Goal: Transaction & Acquisition: Purchase product/service

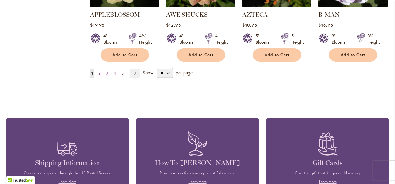
scroll to position [620, 0]
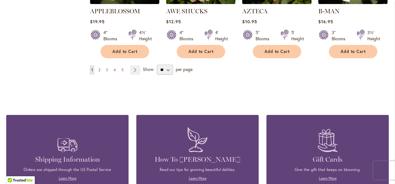
click at [99, 68] on span "2" at bounding box center [99, 70] width 2 height 5
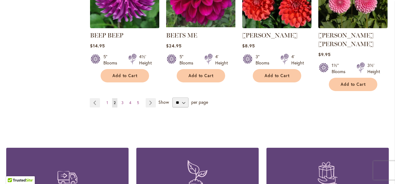
scroll to position [589, 0]
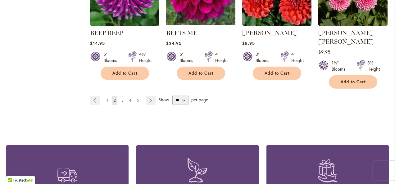
click at [121, 98] on span "3" at bounding box center [122, 100] width 2 height 5
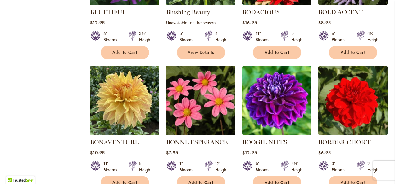
scroll to position [549, 0]
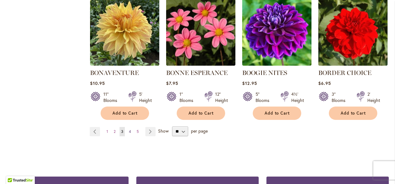
click at [129, 133] on span "4" at bounding box center [130, 131] width 2 height 5
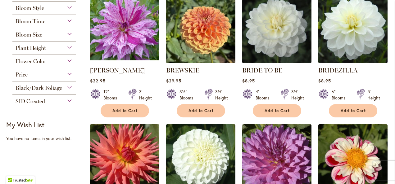
scroll to position [159, 0]
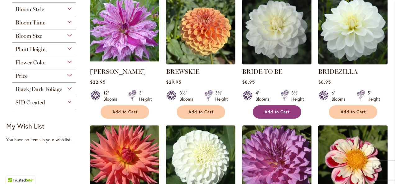
click at [279, 110] on span "Add to Cart" at bounding box center [276, 112] width 25 height 5
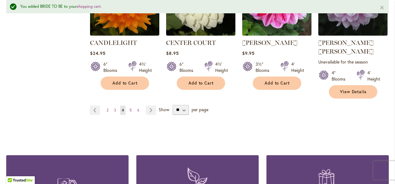
scroll to position [602, 0]
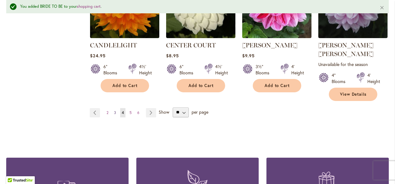
click at [115, 108] on link "Page 3" at bounding box center [114, 112] width 5 height 9
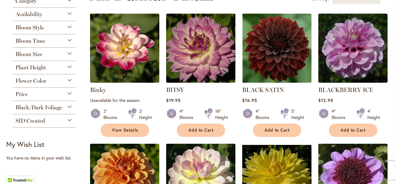
scroll to position [139, 0]
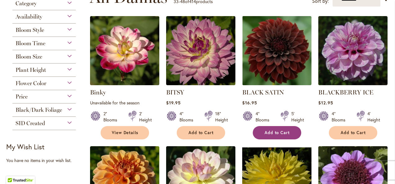
click at [278, 130] on span "Add to Cart" at bounding box center [276, 132] width 25 height 5
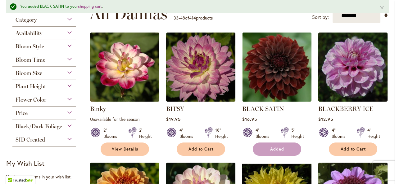
scroll to position [155, 0]
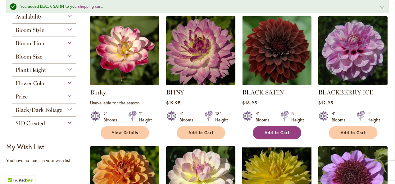
click at [278, 130] on span "Add to Cart" at bounding box center [276, 132] width 25 height 5
drag, startPoint x: 390, startPoint y: 51, endPoint x: 389, endPoint y: 86, distance: 34.8
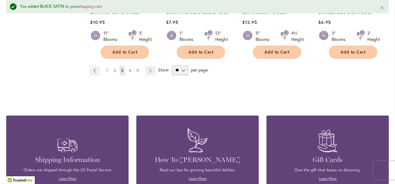
scroll to position [642, 0]
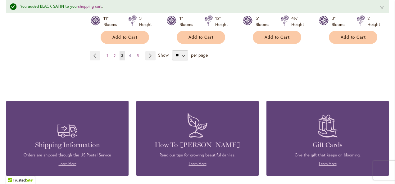
click at [131, 57] on link "Page 4" at bounding box center [129, 55] width 5 height 9
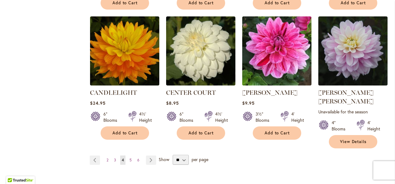
scroll to position [544, 0]
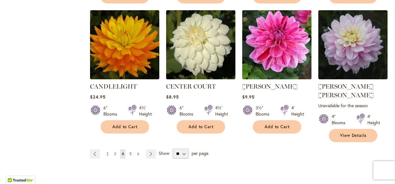
click at [130, 152] on span "5" at bounding box center [130, 154] width 2 height 5
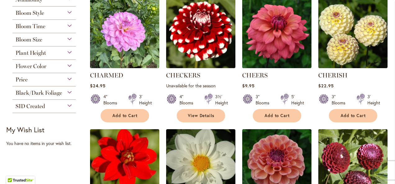
scroll to position [153, 0]
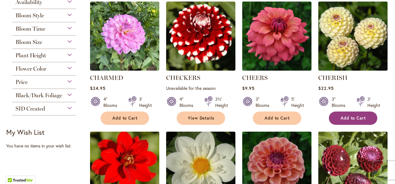
click at [346, 118] on span "Add to Cart" at bounding box center [352, 118] width 25 height 5
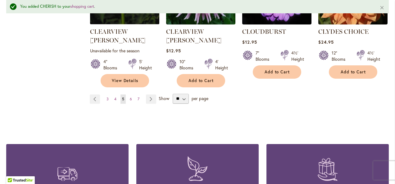
scroll to position [628, 0]
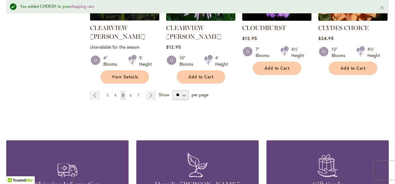
click at [130, 93] on span "6" at bounding box center [131, 95] width 2 height 5
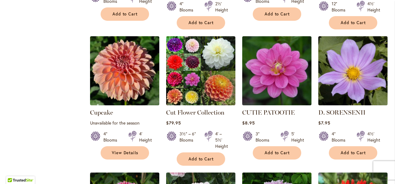
scroll to position [398, 0]
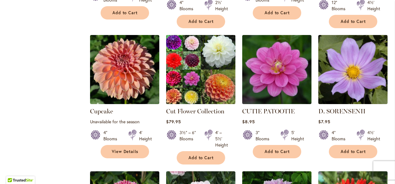
click at [189, 67] on img at bounding box center [200, 70] width 73 height 73
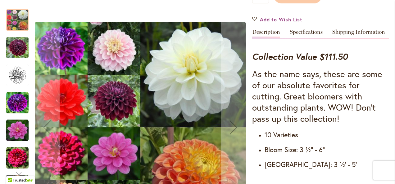
scroll to position [201, 0]
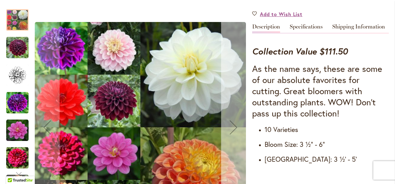
click at [234, 129] on div "Next" at bounding box center [233, 127] width 25 height 25
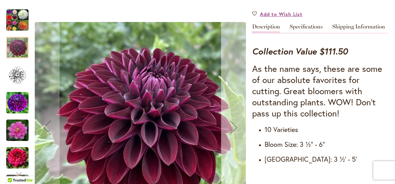
click at [234, 129] on div "Next" at bounding box center [233, 127] width 25 height 25
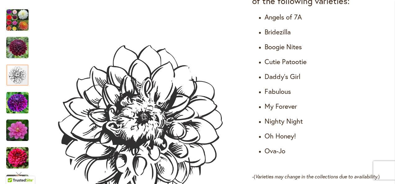
scroll to position [406, 0]
click at [20, 106] on img "Cut Flower Collection" at bounding box center [17, 103] width 22 height 22
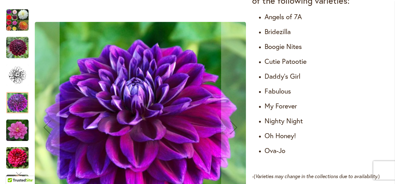
click at [20, 130] on img "Cut Flower Collection" at bounding box center [17, 130] width 22 height 22
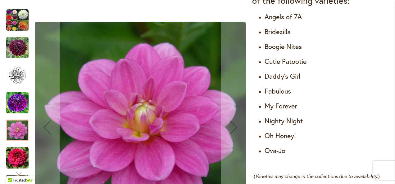
click at [21, 157] on img "Cut Flower Collection" at bounding box center [17, 158] width 22 height 22
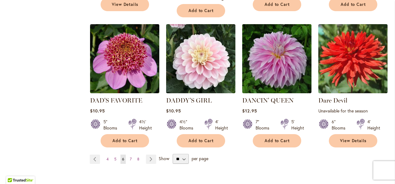
scroll to position [544, 0]
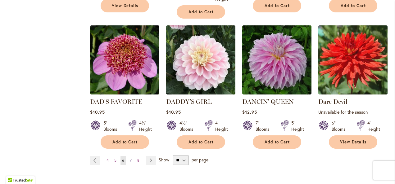
click at [128, 156] on link "Page 7" at bounding box center [130, 160] width 5 height 9
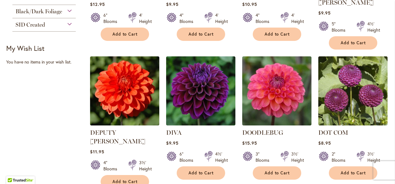
scroll to position [238, 0]
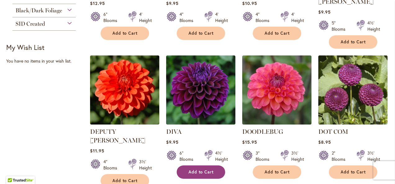
click at [194, 170] on span "Add to Cart" at bounding box center [200, 172] width 25 height 5
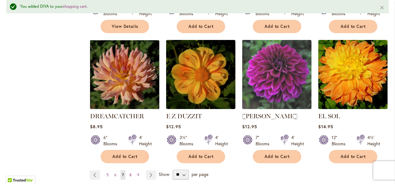
scroll to position [542, 0]
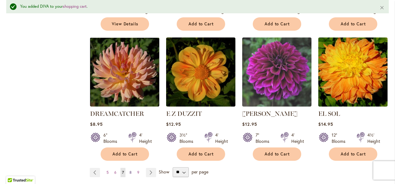
click at [130, 170] on span "8" at bounding box center [130, 172] width 2 height 5
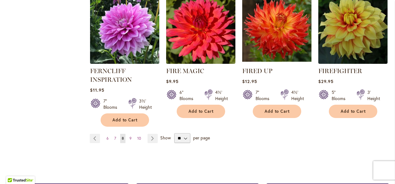
scroll to position [568, 0]
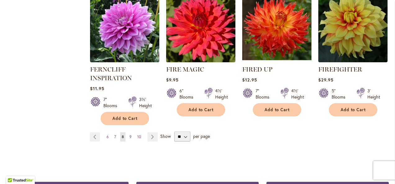
click at [130, 136] on span "9" at bounding box center [130, 137] width 2 height 5
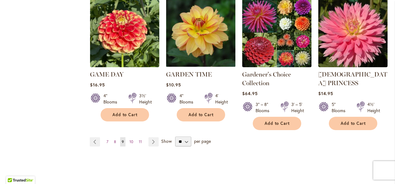
scroll to position [575, 0]
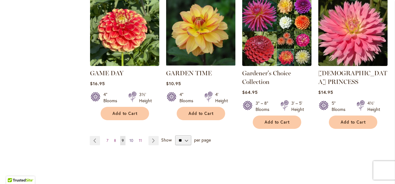
click at [129, 138] on span "10" at bounding box center [131, 140] width 4 height 5
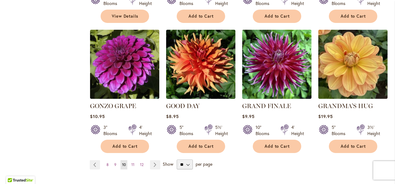
scroll to position [526, 0]
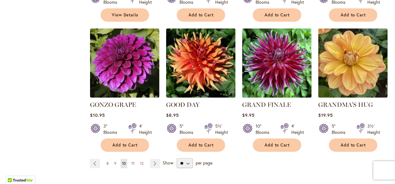
click at [133, 161] on span "11" at bounding box center [132, 163] width 3 height 5
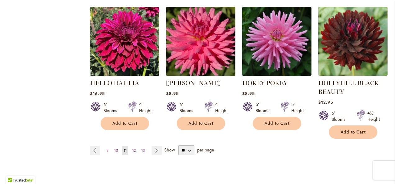
scroll to position [564, 0]
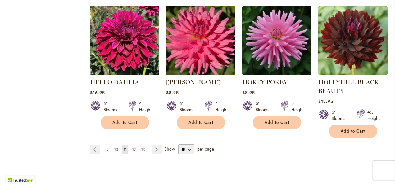
click at [136, 148] on link "Page 12" at bounding box center [134, 149] width 7 height 9
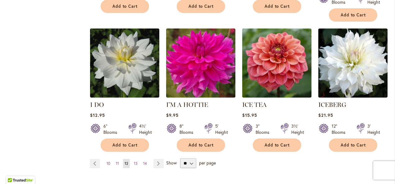
scroll to position [527, 0]
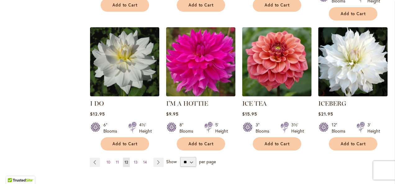
click at [135, 160] on span "13" at bounding box center [136, 162] width 4 height 5
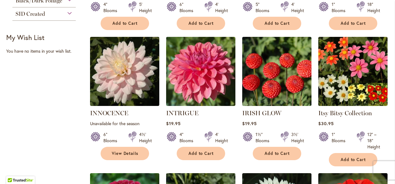
scroll to position [249, 0]
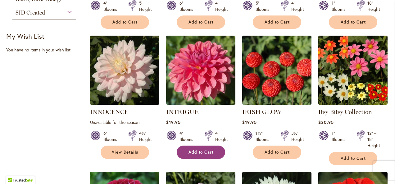
click at [199, 148] on button "Add to Cart" at bounding box center [201, 152] width 48 height 13
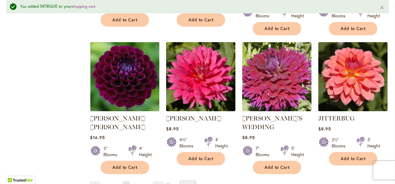
scroll to position [540, 0]
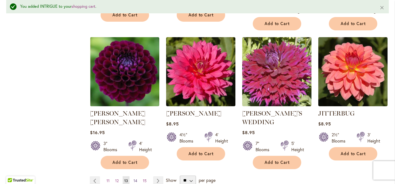
click at [132, 177] on link "Page 14" at bounding box center [135, 181] width 7 height 9
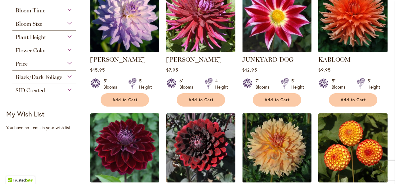
scroll to position [174, 0]
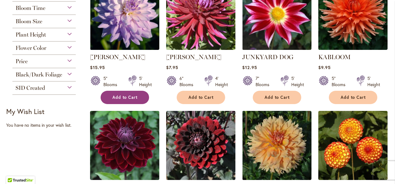
click at [121, 97] on span "Add to Cart" at bounding box center [124, 97] width 25 height 5
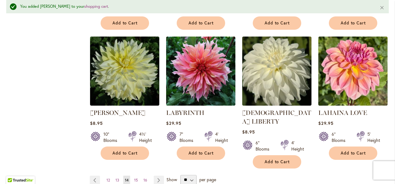
scroll to position [538, 0]
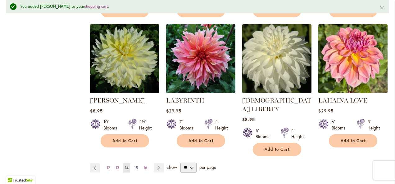
click at [135, 166] on span "15" at bounding box center [136, 168] width 4 height 5
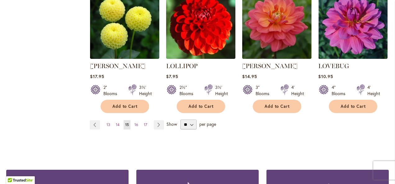
scroll to position [575, 0]
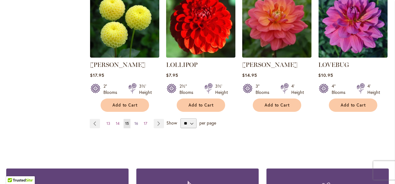
click at [137, 121] on span "16" at bounding box center [136, 123] width 4 height 5
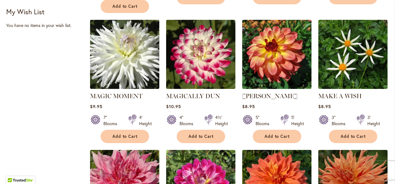
scroll to position [275, 0]
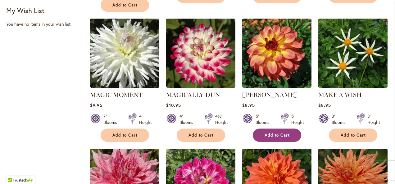
click at [286, 133] on span "Add to Cart" at bounding box center [276, 135] width 25 height 5
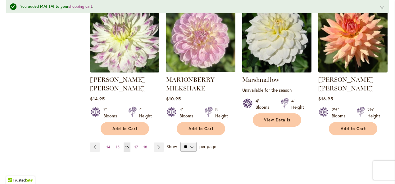
scroll to position [566, 0]
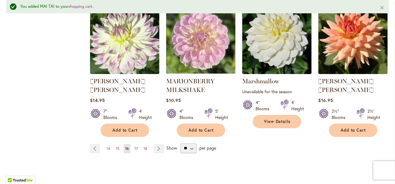
click at [137, 144] on link "Page 17" at bounding box center [136, 148] width 7 height 9
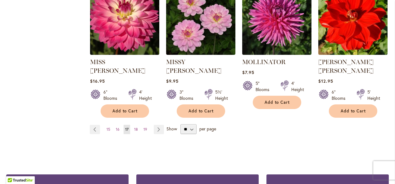
scroll to position [563, 0]
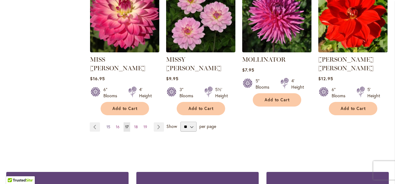
click at [107, 125] on span "15" at bounding box center [108, 127] width 4 height 5
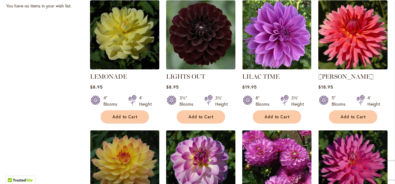
scroll to position [299, 0]
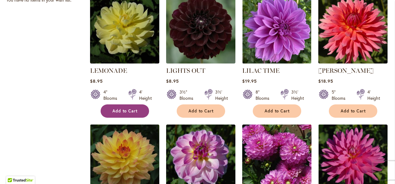
click at [128, 109] on span "Add to Cart" at bounding box center [124, 111] width 25 height 5
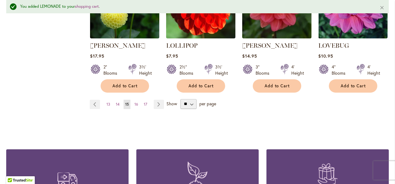
scroll to position [622, 0]
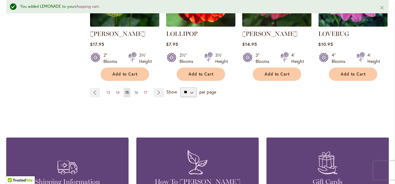
click at [137, 88] on link "Page 16" at bounding box center [136, 92] width 7 height 9
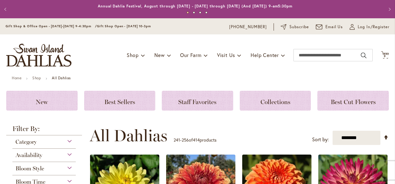
click at [137, 74] on div "Toggle Nav Shop Dahlia Tubers Collections Fresh Cut Dahlias Gardening Supplies …" at bounding box center [197, 55] width 395 height 42
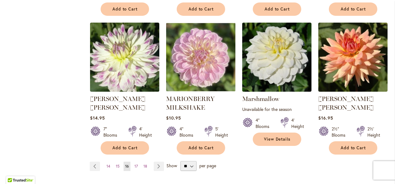
scroll to position [548, 0]
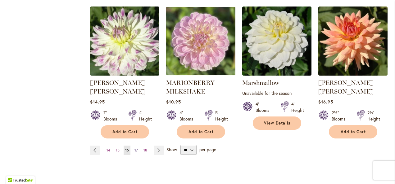
click at [136, 148] on span "17" at bounding box center [135, 150] width 3 height 5
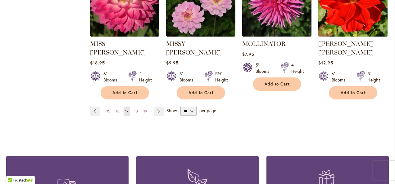
scroll to position [580, 0]
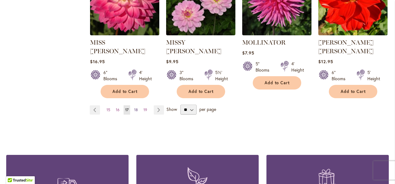
click at [134, 108] on span "18" at bounding box center [136, 110] width 4 height 5
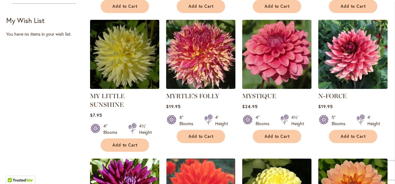
scroll to position [263, 0]
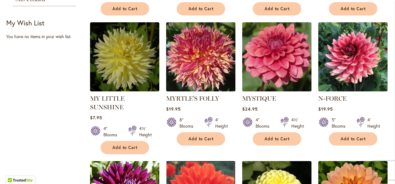
drag, startPoint x: 392, startPoint y: 70, endPoint x: 358, endPoint y: 113, distance: 54.6
click at [358, 113] on div "5" Blooms 4' Height" at bounding box center [352, 120] width 69 height 17
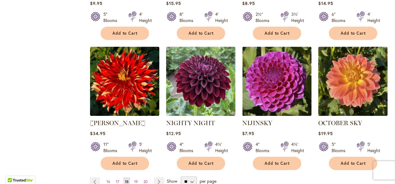
scroll to position [509, 0]
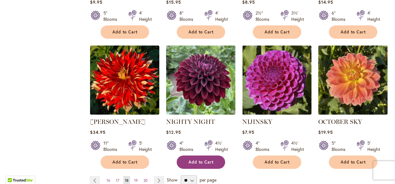
click at [201, 160] on span "Add to Cart" at bounding box center [200, 162] width 25 height 5
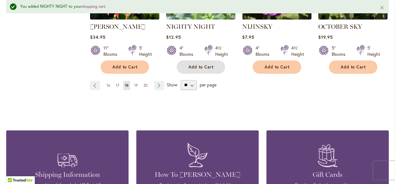
scroll to position [636, 0]
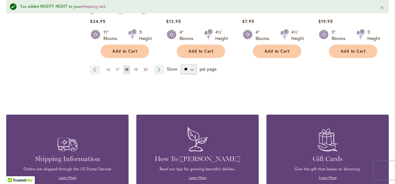
click at [136, 67] on span "19" at bounding box center [136, 69] width 4 height 5
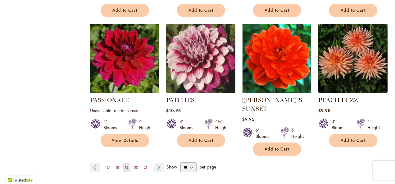
scroll to position [536, 0]
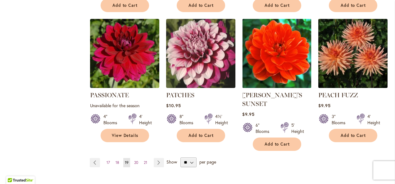
click at [381, 42] on img at bounding box center [352, 53] width 73 height 73
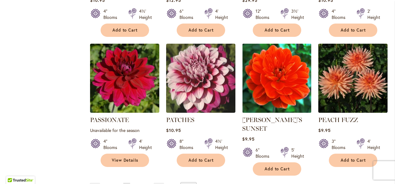
scroll to position [490, 0]
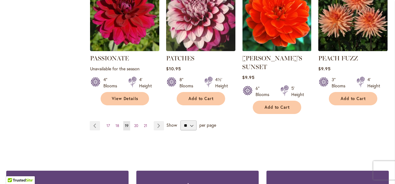
scroll to position [581, 0]
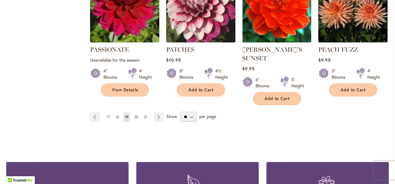
click at [138, 113] on link "Page 20" at bounding box center [135, 117] width 7 height 9
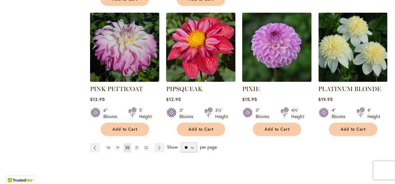
scroll to position [558, 0]
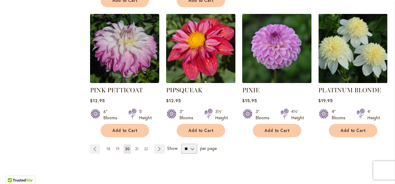
click at [137, 147] on span "21" at bounding box center [136, 149] width 3 height 5
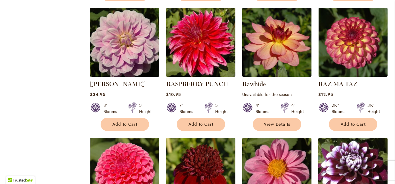
scroll to position [416, 0]
click at [348, 128] on button "Add to Cart" at bounding box center [353, 124] width 48 height 13
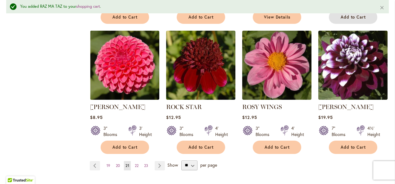
scroll to position [541, 0]
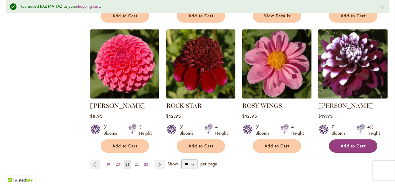
click at [355, 144] on span "Add to Cart" at bounding box center [352, 146] width 25 height 5
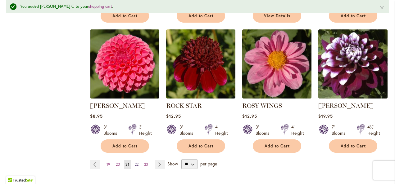
click at [138, 160] on link "Page 22" at bounding box center [136, 164] width 7 height 9
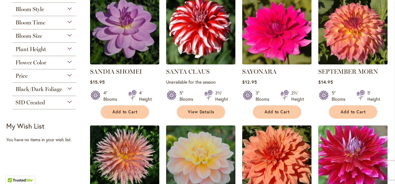
scroll to position [163, 0]
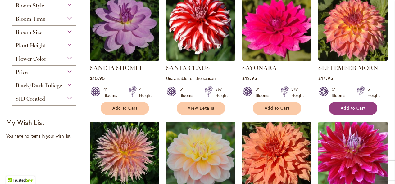
click at [342, 110] on span "Add to Cart" at bounding box center [352, 108] width 25 height 5
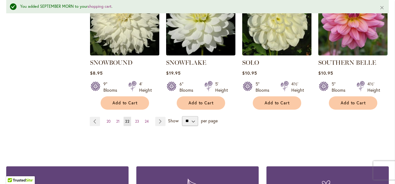
scroll to position [630, 0]
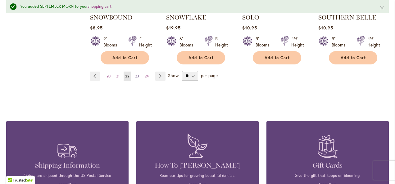
click at [137, 74] on span "23" at bounding box center [137, 76] width 4 height 5
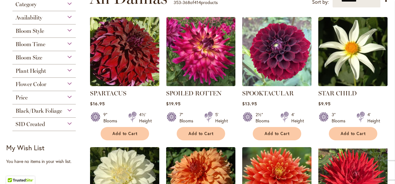
scroll to position [125, 0]
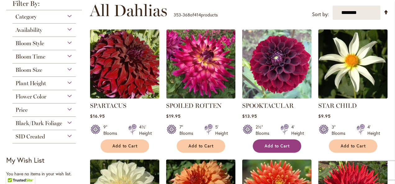
click at [275, 145] on span "Add to Cart" at bounding box center [276, 146] width 25 height 5
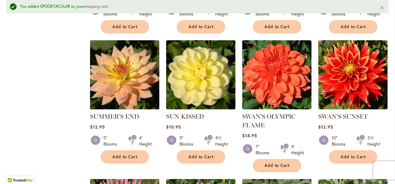
scroll to position [395, 0]
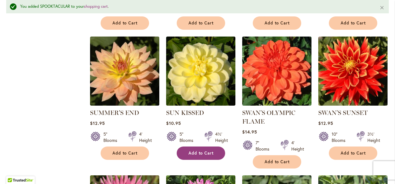
click at [206, 151] on span "Add to Cart" at bounding box center [200, 153] width 25 height 5
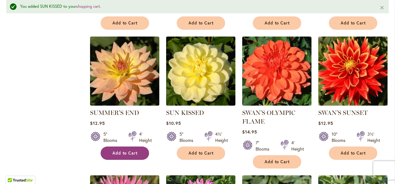
click at [116, 151] on span "Add to Cart" at bounding box center [124, 153] width 25 height 5
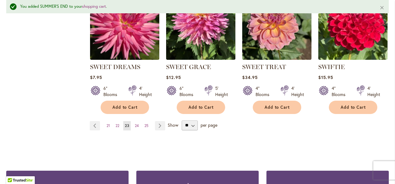
scroll to position [582, 0]
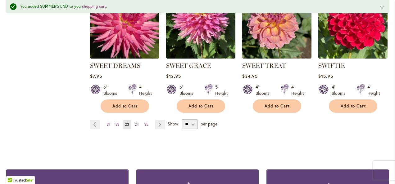
click at [135, 124] on span "24" at bounding box center [137, 124] width 4 height 5
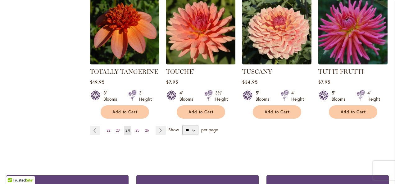
scroll to position [559, 0]
click at [109, 128] on span "22" at bounding box center [108, 130] width 4 height 5
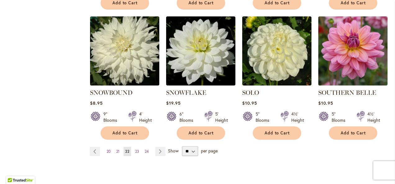
scroll to position [542, 0]
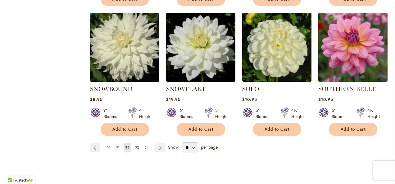
click at [136, 146] on span "23" at bounding box center [137, 148] width 4 height 5
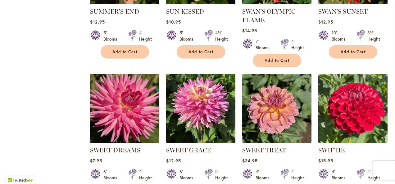
scroll to position [494, 0]
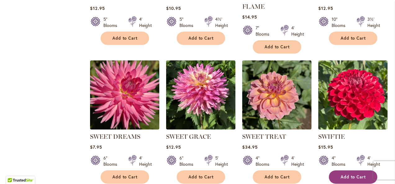
click at [346, 173] on button "Add to Cart" at bounding box center [353, 177] width 48 height 13
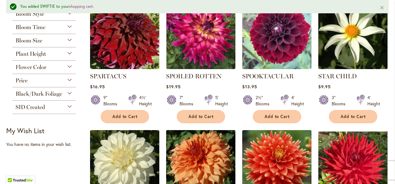
scroll to position [159, 0]
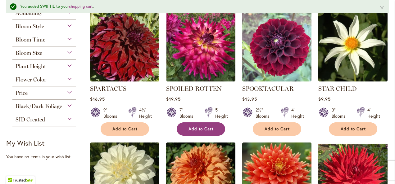
click at [197, 129] on span "Add to Cart" at bounding box center [200, 129] width 25 height 5
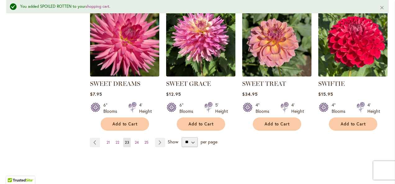
scroll to position [589, 0]
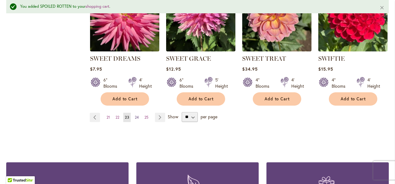
click at [136, 120] on link "Page 24" at bounding box center [136, 117] width 7 height 9
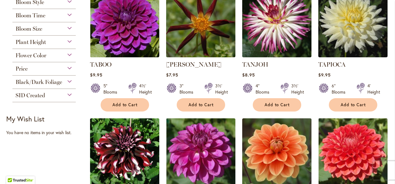
scroll to position [180, 0]
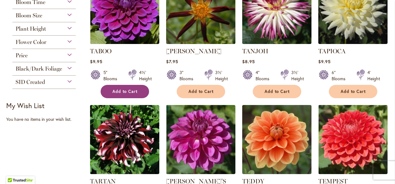
click at [133, 91] on span "Add to Cart" at bounding box center [124, 91] width 25 height 5
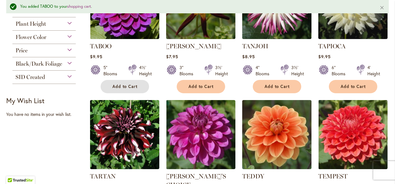
scroll to position [204, 0]
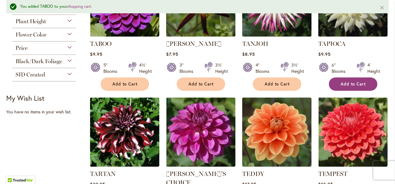
click at [350, 84] on span "Add to Cart" at bounding box center [352, 84] width 25 height 5
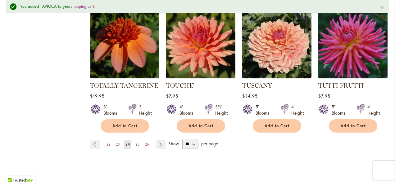
scroll to position [569, 0]
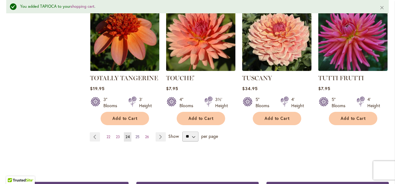
click at [136, 135] on span "25" at bounding box center [137, 137] width 4 height 5
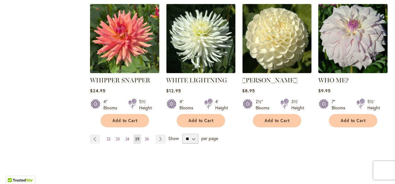
scroll to position [552, 0]
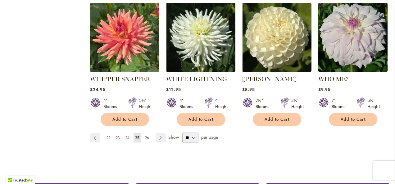
click at [147, 133] on link "Page 26" at bounding box center [146, 137] width 7 height 9
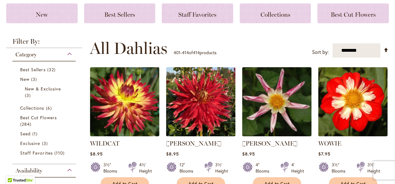
scroll to position [90, 0]
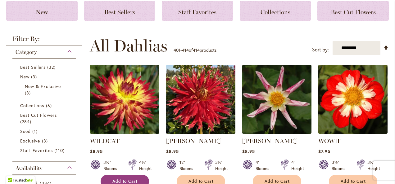
click at [123, 178] on button "Add to Cart" at bounding box center [125, 181] width 48 height 13
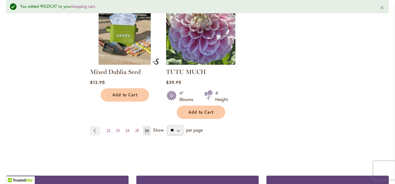
scroll to position [578, 0]
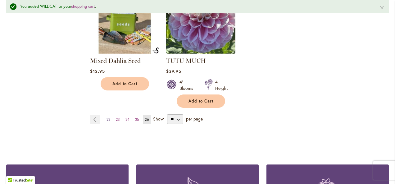
click at [107, 120] on span "22" at bounding box center [108, 119] width 4 height 5
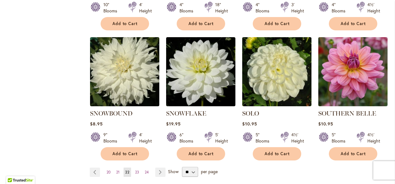
scroll to position [521, 0]
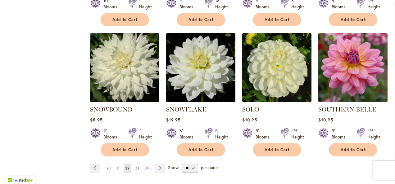
click at [135, 166] on span "23" at bounding box center [137, 168] width 4 height 5
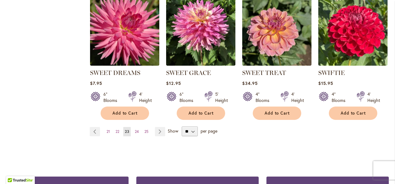
scroll to position [559, 0]
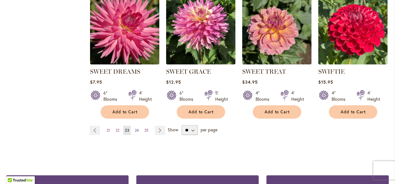
click at [137, 131] on span "24" at bounding box center [137, 130] width 4 height 5
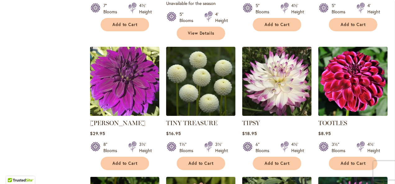
scroll to position [380, 0]
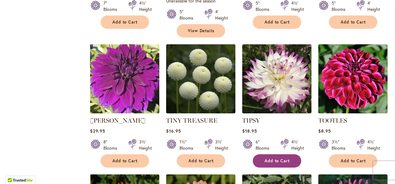
click at [279, 159] on span "Add to Cart" at bounding box center [276, 161] width 25 height 5
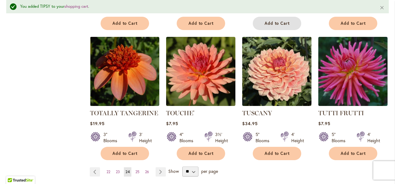
scroll to position [535, 0]
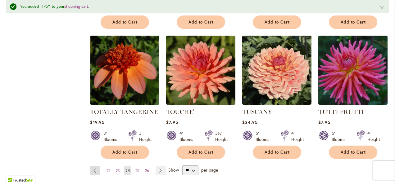
click at [95, 166] on link "Page Previous" at bounding box center [95, 170] width 10 height 9
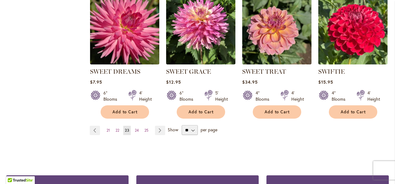
scroll to position [567, 0]
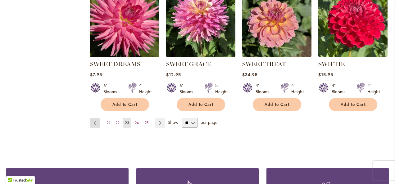
click at [94, 123] on link "Page Previous" at bounding box center [95, 123] width 10 height 9
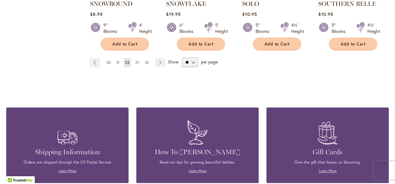
scroll to position [629, 0]
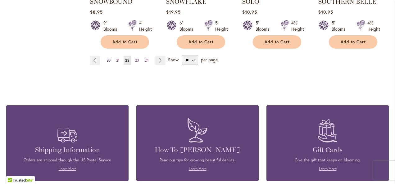
click at [109, 58] on span "20" at bounding box center [108, 60] width 4 height 5
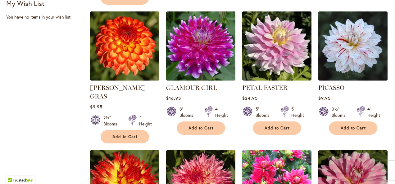
scroll to position [279, 0]
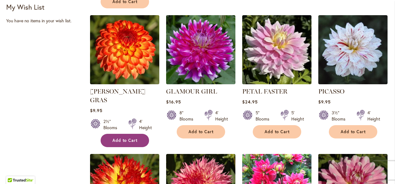
click at [130, 138] on span "Add to Cart" at bounding box center [124, 140] width 25 height 5
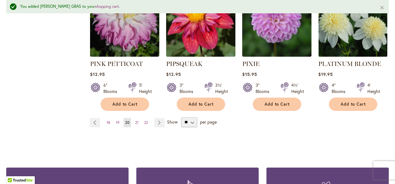
scroll to position [605, 0]
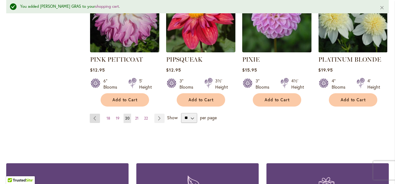
click at [96, 114] on link "Page Previous" at bounding box center [95, 118] width 10 height 9
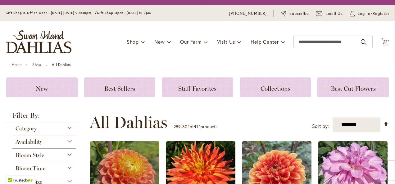
scroll to position [11, 0]
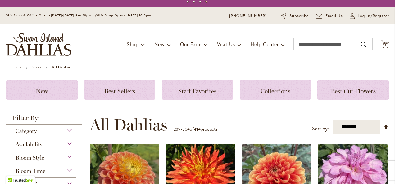
click at [68, 156] on div "Bloom Style" at bounding box center [43, 156] width 63 height 10
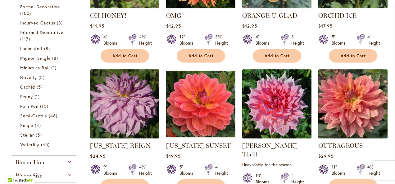
scroll to position [228, 0]
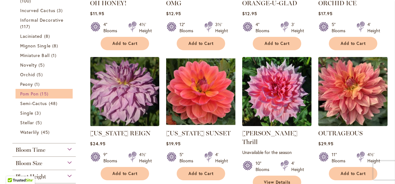
click at [35, 93] on span "Pom Pon" at bounding box center [29, 94] width 18 height 6
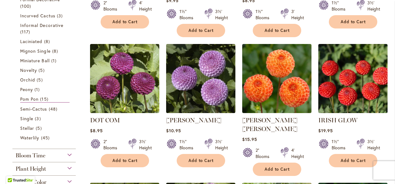
scroll to position [233, 0]
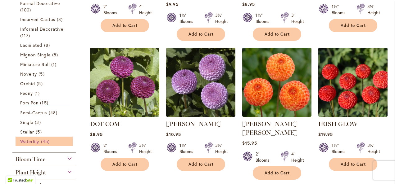
click at [32, 142] on span "Waterlily" at bounding box center [29, 142] width 19 height 6
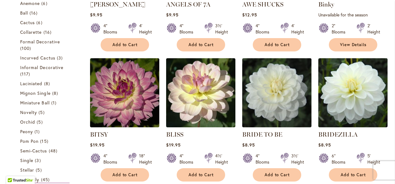
scroll to position [216, 0]
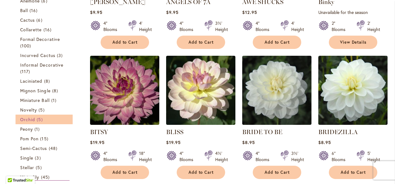
click at [38, 118] on span "5 items" at bounding box center [40, 119] width 7 height 7
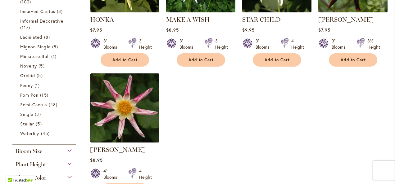
scroll to position [186, 0]
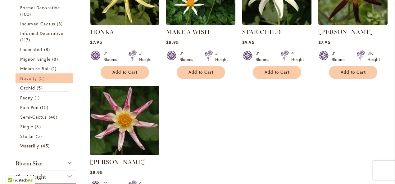
click at [32, 78] on span "Novelty" at bounding box center [28, 78] width 17 height 6
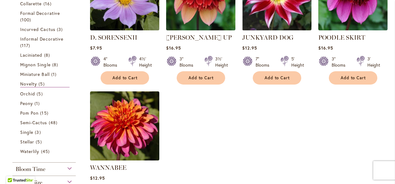
scroll to position [182, 0]
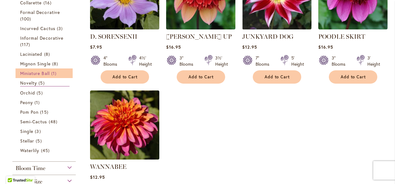
click at [48, 73] on span "Miniature Ball" at bounding box center [34, 73] width 29 height 6
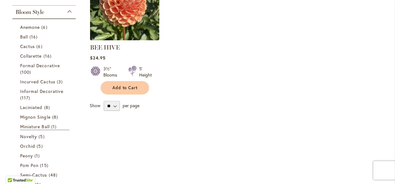
scroll to position [169, 0]
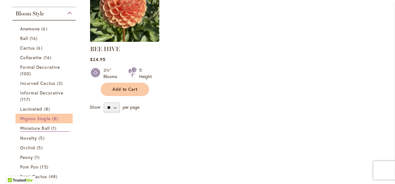
click at [40, 117] on span "Mignon Single" at bounding box center [35, 119] width 30 height 6
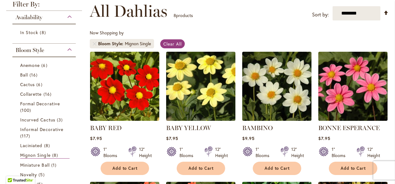
scroll to position [91, 0]
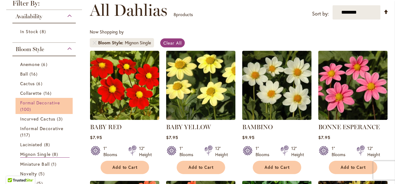
click at [44, 101] on span "Formal Decorative" at bounding box center [40, 103] width 40 height 6
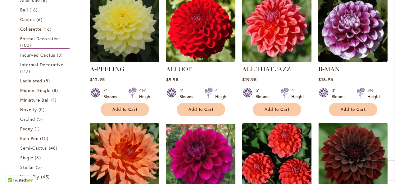
scroll to position [151, 0]
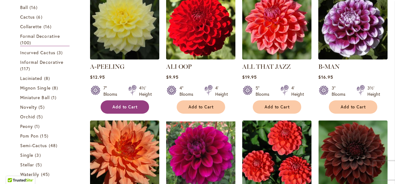
click at [139, 104] on button "Add to Cart" at bounding box center [125, 107] width 48 height 13
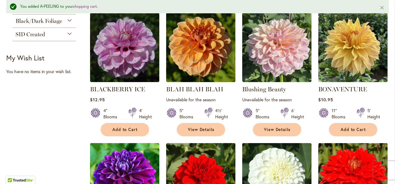
scroll to position [405, 0]
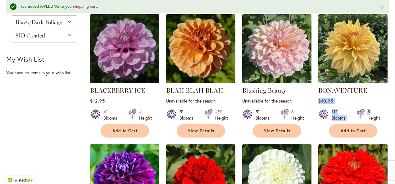
drag, startPoint x: 389, startPoint y: 86, endPoint x: 392, endPoint y: 104, distance: 18.9
click at [392, 104] on body "Skip to Accessibility Information The store will not work correctly in the case…" at bounding box center [197, 92] width 395 height 184
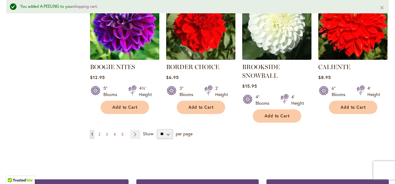
scroll to position [566, 0]
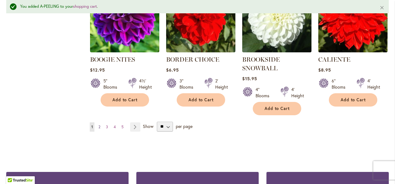
click at [98, 129] on link "Page 2" at bounding box center [99, 127] width 5 height 9
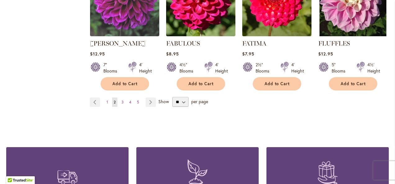
scroll to position [579, 0]
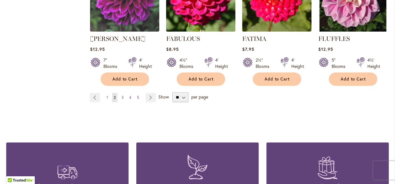
click at [121, 95] on span "3" at bounding box center [122, 97] width 2 height 5
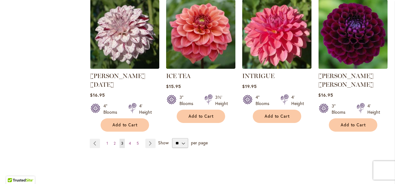
scroll to position [556, 0]
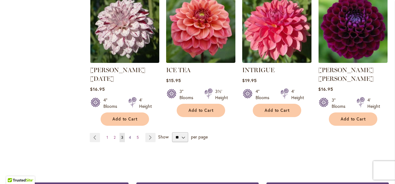
click at [130, 135] on span "4" at bounding box center [130, 137] width 2 height 5
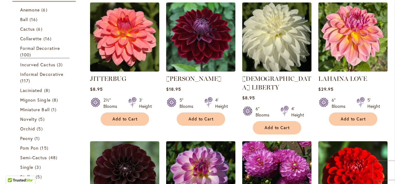
scroll to position [133, 0]
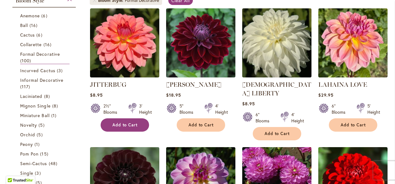
click at [125, 125] on span "Add to Cart" at bounding box center [124, 125] width 25 height 5
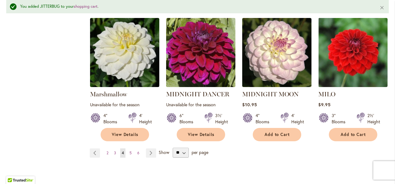
scroll to position [559, 0]
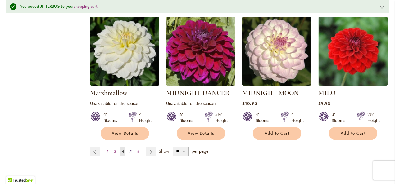
click at [130, 150] on span "5" at bounding box center [130, 152] width 2 height 5
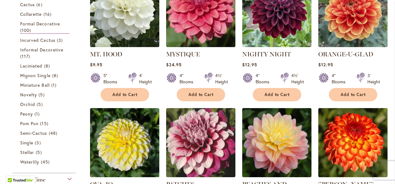
scroll to position [143, 0]
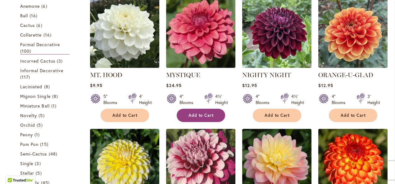
click at [212, 110] on button "Add to Cart" at bounding box center [201, 115] width 48 height 13
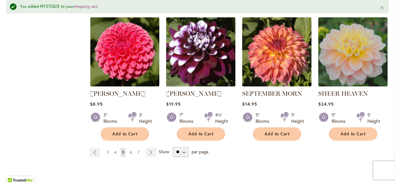
scroll to position [542, 0]
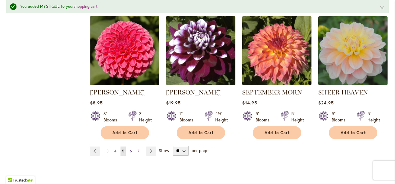
click at [130, 152] on span "6" at bounding box center [131, 151] width 2 height 5
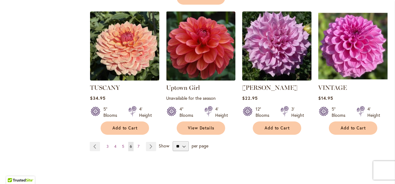
scroll to position [540, 0]
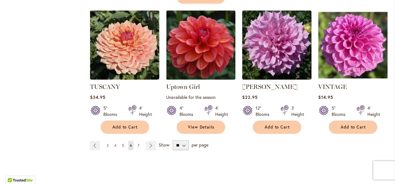
click at [137, 143] on span "7" at bounding box center [138, 145] width 2 height 5
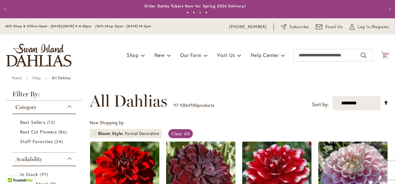
click at [381, 53] on icon "Cart .cls-1 { fill: #231f20; }" at bounding box center [385, 55] width 8 height 8
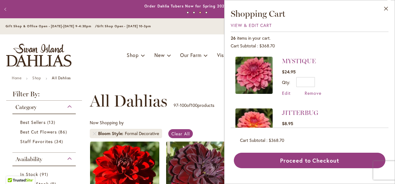
click at [258, 69] on img at bounding box center [253, 75] width 37 height 37
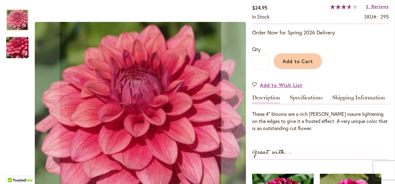
scroll to position [10, 0]
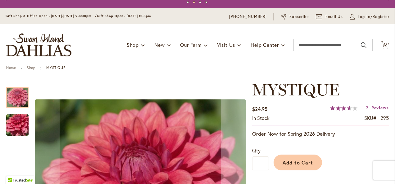
drag, startPoint x: 389, startPoint y: 24, endPoint x: 390, endPoint y: 59, distance: 35.4
click at [390, 59] on body "Skip to Accessibility Information The store will not work correctly in the case…" at bounding box center [197, 92] width 395 height 184
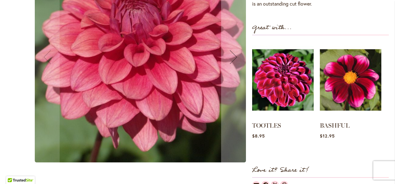
scroll to position [238, 0]
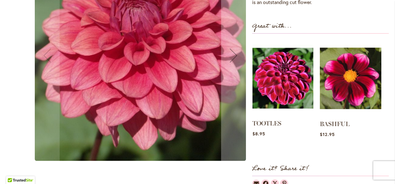
click at [291, 96] on img at bounding box center [282, 78] width 61 height 76
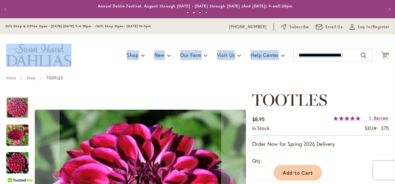
drag, startPoint x: 390, startPoint y: 29, endPoint x: 394, endPoint y: 49, distance: 20.6
click at [394, 49] on body "Skip to Accessibility Information The store will not work correctly in the case…" at bounding box center [197, 92] width 395 height 184
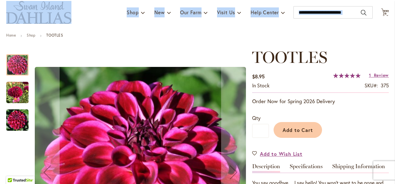
scroll to position [42, 0]
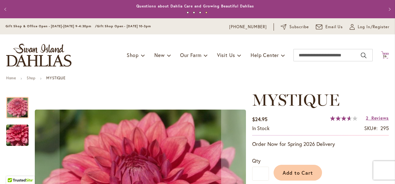
click at [381, 55] on icon "Cart .cls-1 { fill: #231f20; }" at bounding box center [385, 55] width 8 height 8
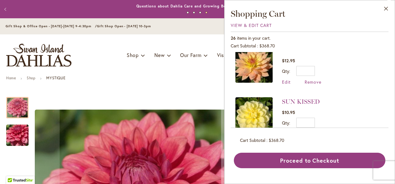
scroll to position [534, 0]
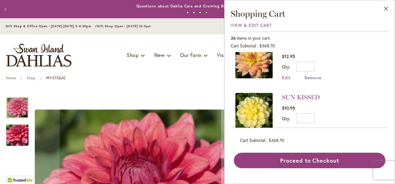
click at [312, 77] on span "Remove" at bounding box center [312, 78] width 17 height 6
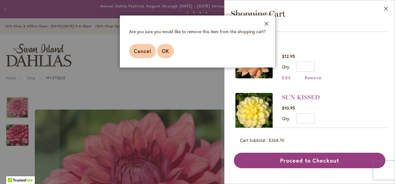
click at [167, 50] on span "OK" at bounding box center [165, 51] width 7 height 7
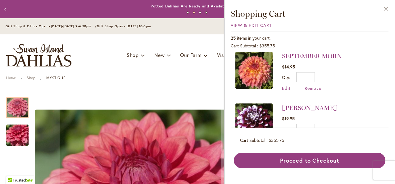
scroll to position [645, 0]
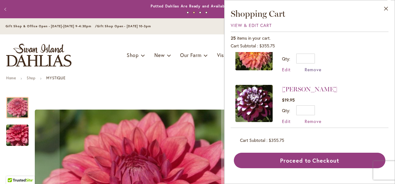
click at [311, 70] on span "Remove" at bounding box center [312, 70] width 17 height 6
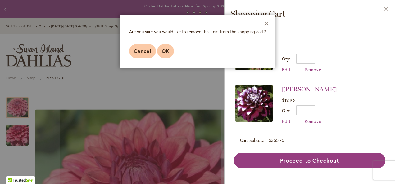
click at [168, 52] on span "OK" at bounding box center [165, 51] width 7 height 7
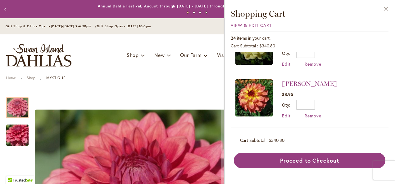
scroll to position [819, 0]
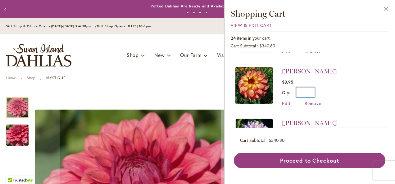
click at [312, 90] on input "*" at bounding box center [305, 93] width 19 height 10
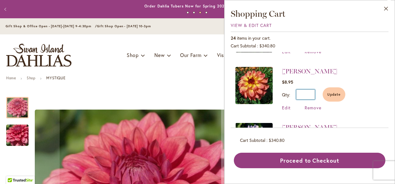
type input "*"
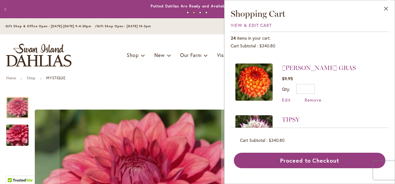
scroll to position [136, 0]
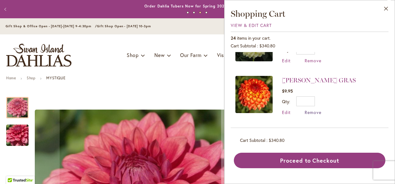
click at [309, 111] on span "Remove" at bounding box center [312, 113] width 17 height 6
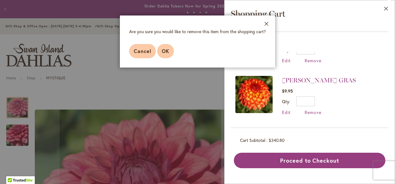
click at [167, 50] on span "OK" at bounding box center [165, 51] width 7 height 7
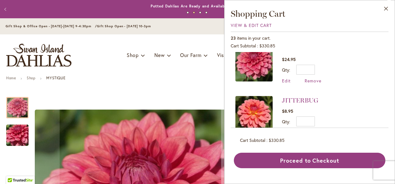
scroll to position [0, 0]
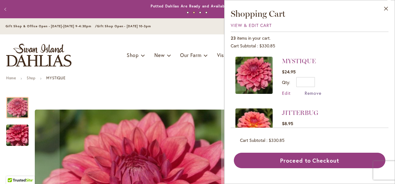
click at [311, 94] on span "Remove" at bounding box center [312, 93] width 17 height 6
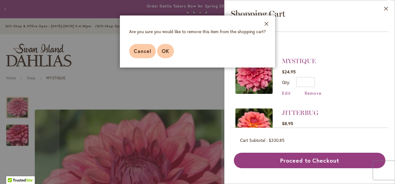
click at [162, 50] on span "OK" at bounding box center [165, 51] width 7 height 7
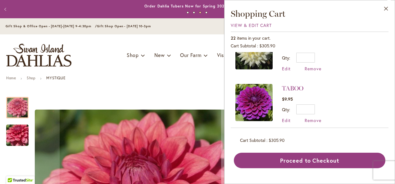
scroll to position [213, 0]
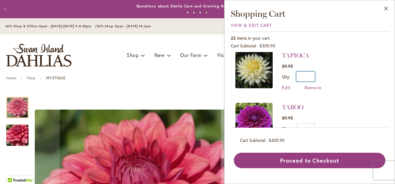
click at [312, 76] on input "*" at bounding box center [305, 77] width 19 height 10
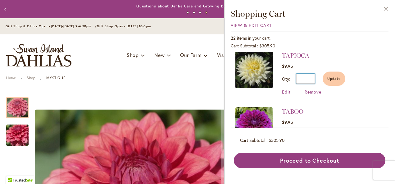
type input "*"
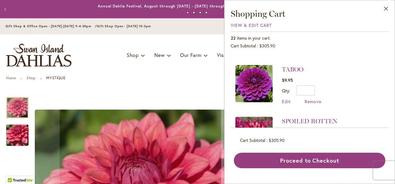
scroll to position [238, 0]
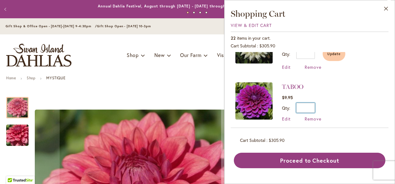
click at [312, 107] on input "*" at bounding box center [305, 108] width 19 height 10
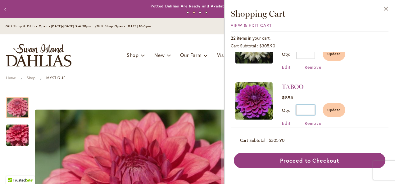
type input "*"
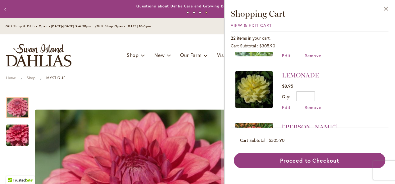
scroll to position [685, 0]
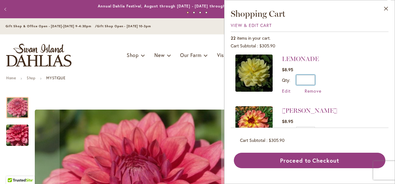
click at [312, 79] on input "*" at bounding box center [305, 80] width 19 height 10
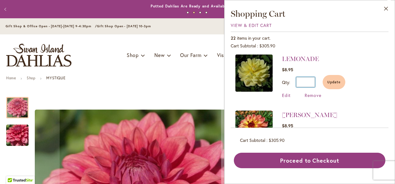
type input "*"
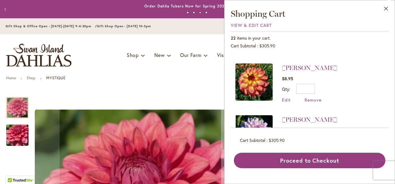
scroll to position [697, 0]
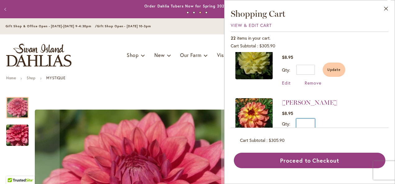
click at [313, 121] on input "*" at bounding box center [305, 124] width 19 height 10
type input "*"
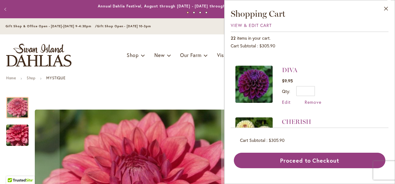
scroll to position [896, 0]
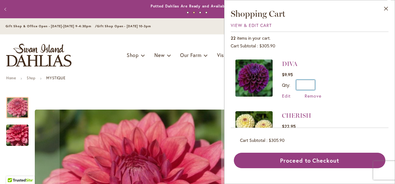
click at [311, 80] on input "*" at bounding box center [305, 85] width 19 height 10
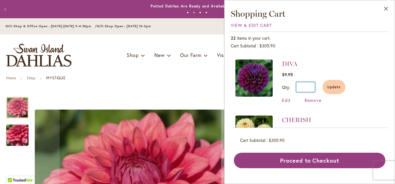
type input "*"
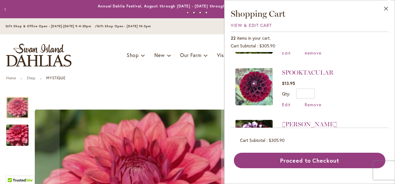
scroll to position [477, 0]
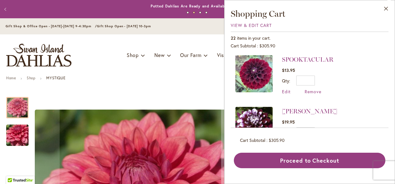
click at [263, 76] on img at bounding box center [253, 73] width 37 height 37
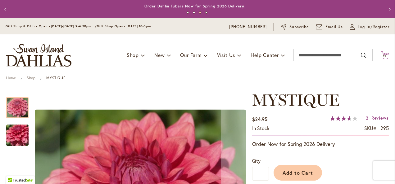
click at [382, 55] on icon "Cart .cls-1 { fill: #231f20; }" at bounding box center [385, 55] width 8 height 8
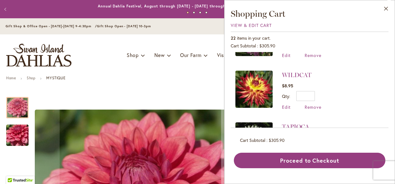
scroll to position [149, 0]
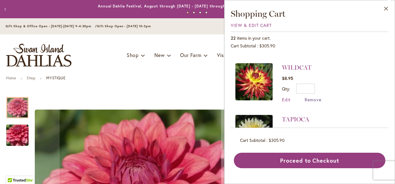
click at [312, 99] on span "Remove" at bounding box center [312, 100] width 17 height 6
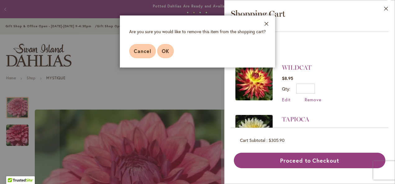
click at [170, 56] on button "OK" at bounding box center [165, 51] width 17 height 14
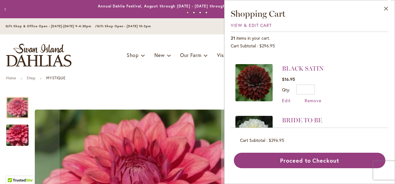
scroll to position [912, 0]
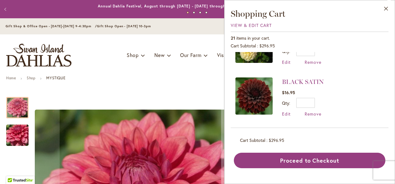
click at [264, 94] on img at bounding box center [253, 96] width 37 height 37
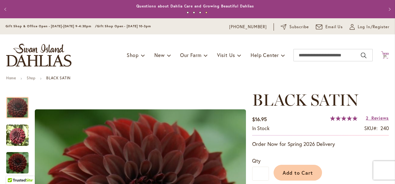
click at [382, 55] on span "21 21 items" at bounding box center [385, 56] width 6 height 3
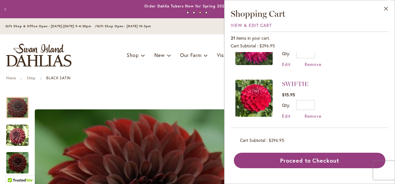
scroll to position [279, 0]
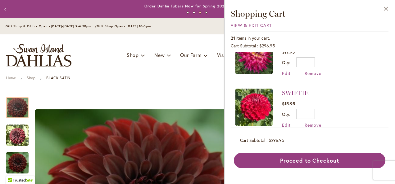
click at [249, 105] on img at bounding box center [253, 107] width 37 height 37
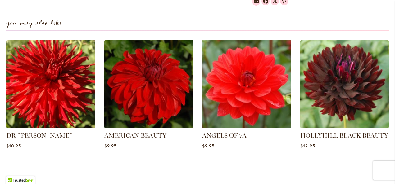
scroll to position [445, 0]
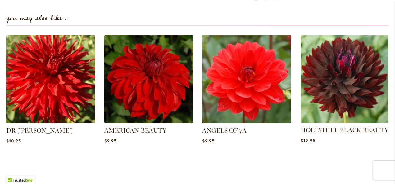
click at [356, 96] on img at bounding box center [344, 79] width 92 height 92
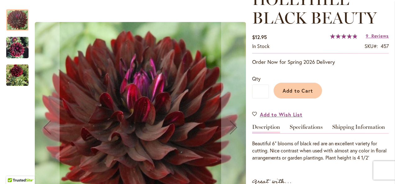
scroll to position [103, 0]
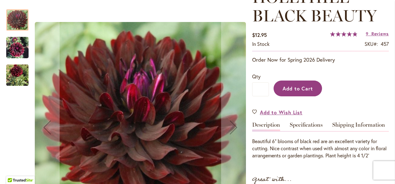
click at [301, 89] on span "Add to Cart" at bounding box center [297, 88] width 31 height 7
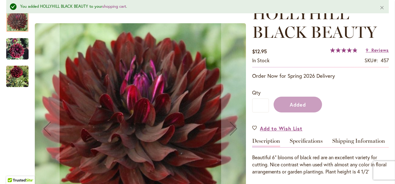
scroll to position [119, 0]
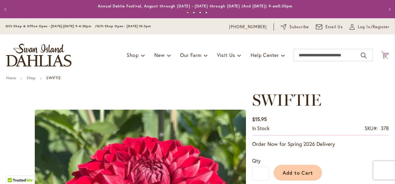
click at [383, 55] on span "22" at bounding box center [385, 56] width 4 height 4
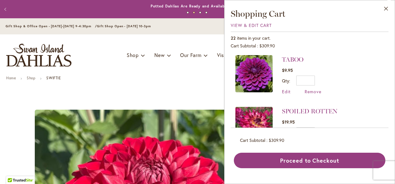
scroll to position [248, 0]
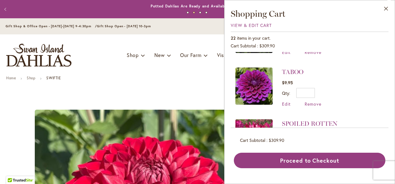
click at [255, 80] on img at bounding box center [253, 86] width 37 height 37
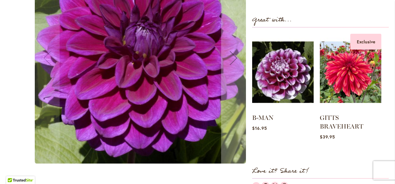
scroll to position [246, 0]
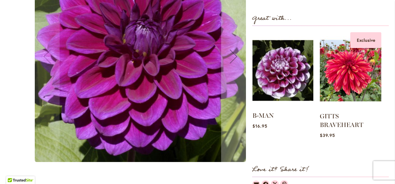
click at [289, 79] on img at bounding box center [282, 71] width 61 height 76
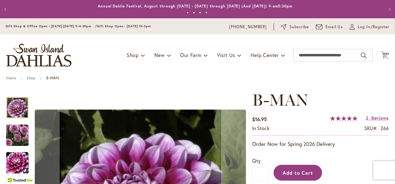
click at [288, 171] on span "Add to Cart" at bounding box center [297, 173] width 31 height 7
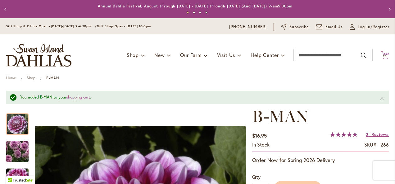
click at [383, 55] on span "23" at bounding box center [385, 56] width 4 height 4
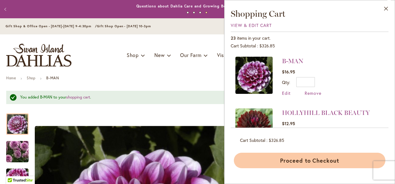
click at [308, 161] on button "Proceed to Checkout" at bounding box center [309, 161] width 151 height 16
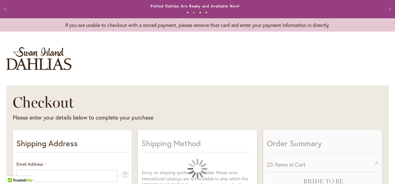
select select "**"
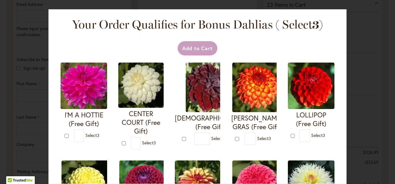
scroll to position [162, 0]
click at [392, 67] on div "Your Order Qualifies for Bonus Dahlias ( Select 3 ) Add to Cart I'M A HOTTIE (F…" at bounding box center [197, 92] width 395 height 184
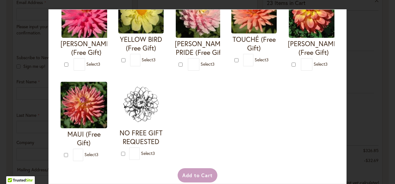
scroll to position [269, 0]
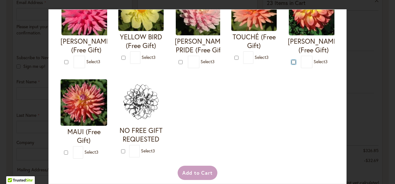
type input "*"
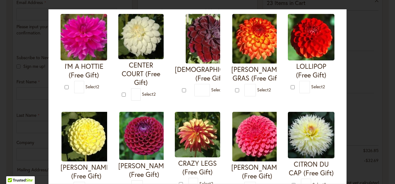
scroll to position [47, 0]
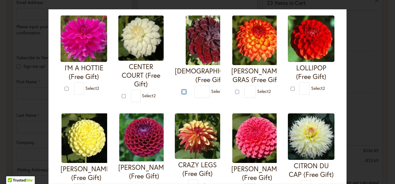
type input "*"
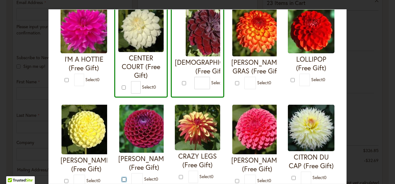
scroll to position [52, 0]
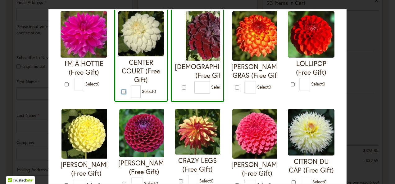
type input "*"
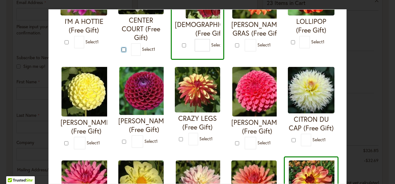
scroll to position [95, 0]
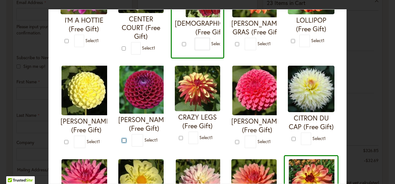
type input "*"
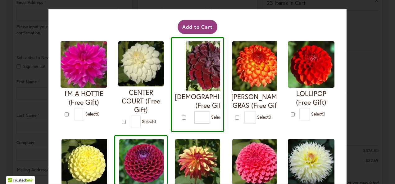
scroll to position [0, 0]
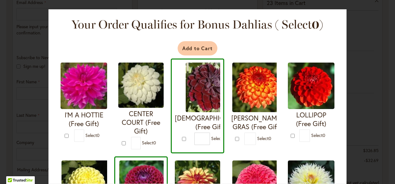
click at [184, 48] on button "Add to Cart" at bounding box center [197, 48] width 40 height 14
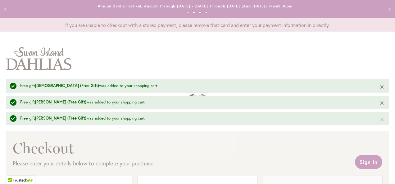
select select "**"
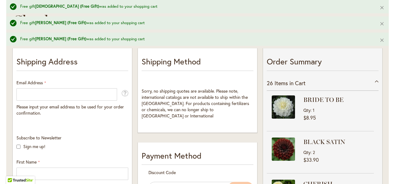
scroll to position [127, 0]
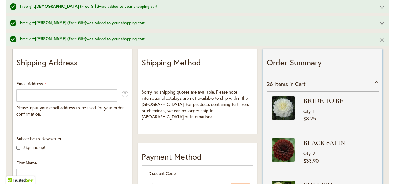
click at [376, 81] on div "26 Items in Cart" at bounding box center [323, 84] width 112 height 15
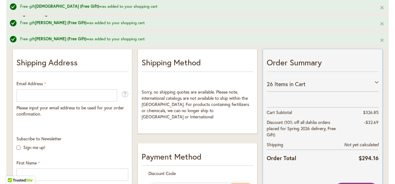
click at [376, 81] on div "26 Items in Cart" at bounding box center [323, 84] width 112 height 15
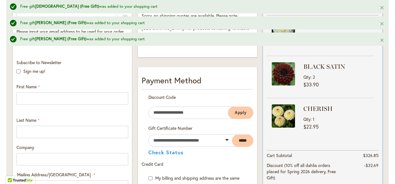
scroll to position [104, 0]
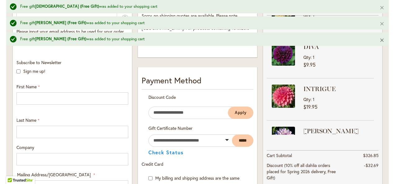
click at [381, 40] on button "Close" at bounding box center [381, 40] width 13 height 15
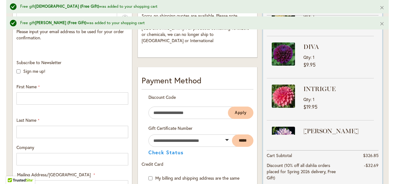
scroll to position [0, 0]
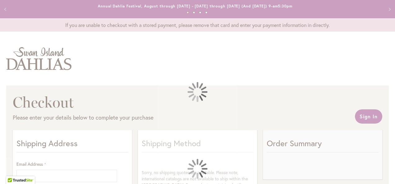
select select "**"
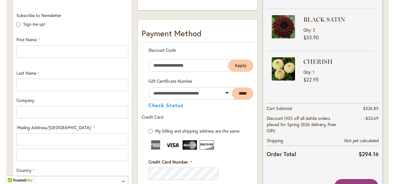
click at [319, 22] on strong "BLACK SATIN" at bounding box center [337, 19] width 69 height 9
click at [310, 28] on span "Qty" at bounding box center [307, 30] width 9 height 6
click at [324, 34] on span "$33.90" at bounding box center [338, 37] width 70 height 6
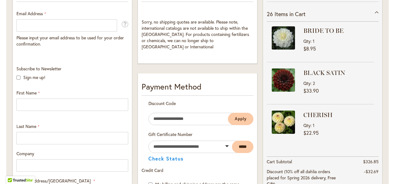
scroll to position [150, 0]
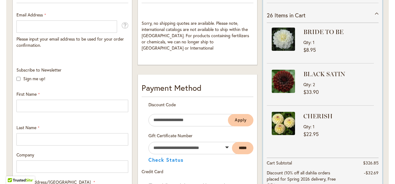
click at [339, 82] on div "Qty 2" at bounding box center [337, 85] width 69 height 6
click at [373, 13] on div "26 Items in Cart" at bounding box center [323, 15] width 112 height 15
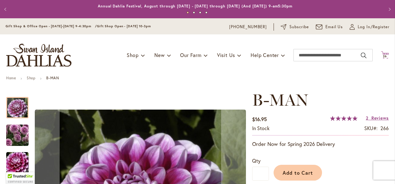
click at [383, 55] on span "26" at bounding box center [385, 56] width 4 height 4
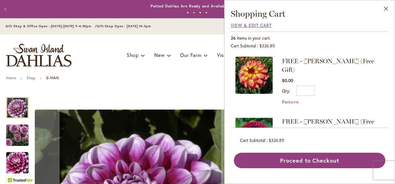
click at [253, 25] on span "View & Edit Cart" at bounding box center [251, 25] width 41 height 6
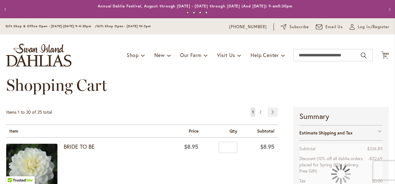
scroll to position [89, 0]
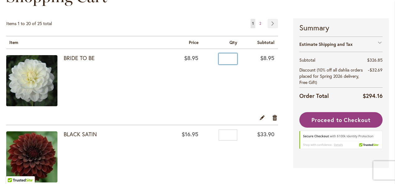
click at [235, 58] on input "*" at bounding box center [227, 58] width 19 height 11
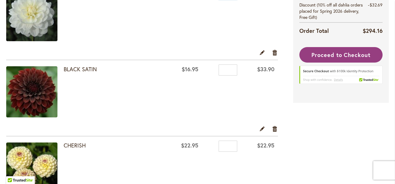
scroll to position [159, 0]
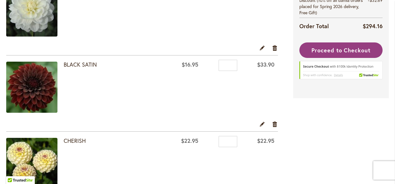
type input "*"
click at [228, 66] on input "*" at bounding box center [227, 65] width 19 height 11
type input "*"
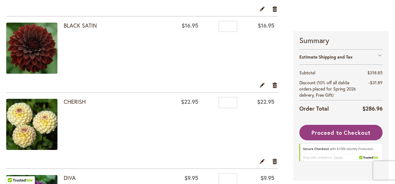
scroll to position [169, 0]
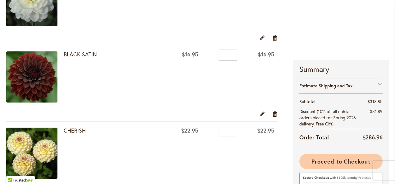
click at [331, 156] on button "Proceed to Checkout" at bounding box center [340, 162] width 83 height 16
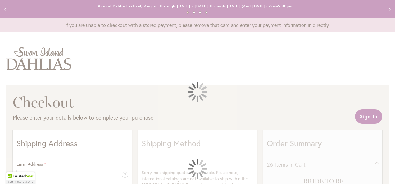
select select "**"
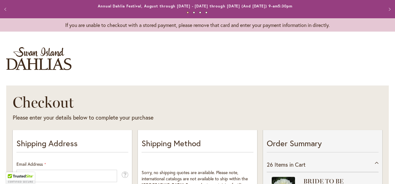
scroll to position [67, 0]
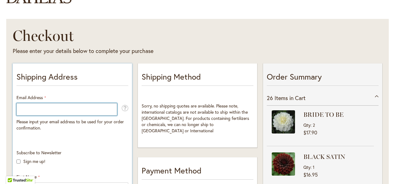
click at [48, 106] on input "Email Address" at bounding box center [66, 109] width 101 height 12
type input "**********"
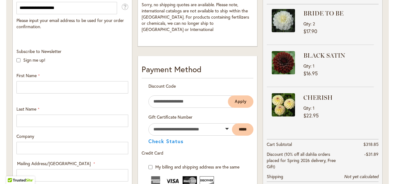
scroll to position [173, 0]
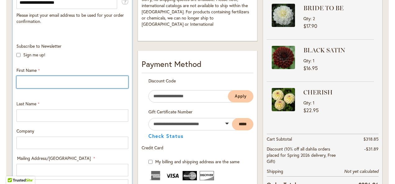
click at [32, 81] on input "First Name" at bounding box center [72, 82] width 112 height 12
type input "*******"
type input "*****"
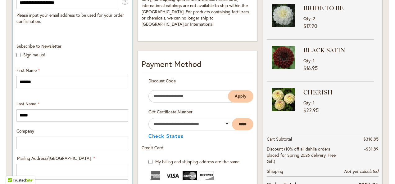
type input "*********"
type input "*****"
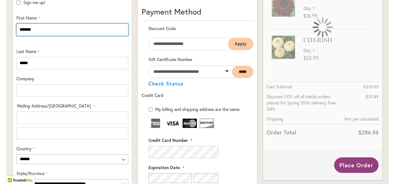
scroll to position [228, 0]
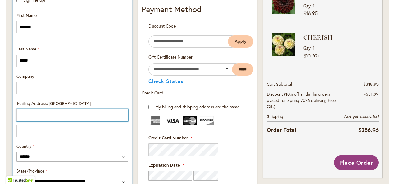
click at [22, 114] on input "Mailing Address/PO BOX: Line 1" at bounding box center [72, 115] width 112 height 12
type input "**********"
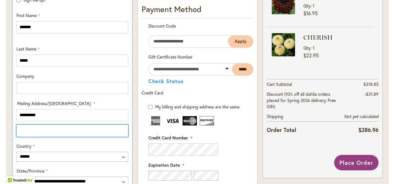
click at [40, 132] on input "Mailing Address/PO BOX: Line 2" at bounding box center [72, 131] width 112 height 12
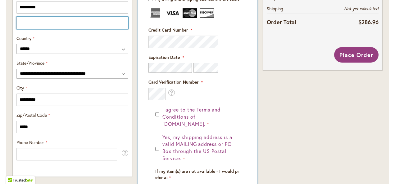
scroll to position [337, 0]
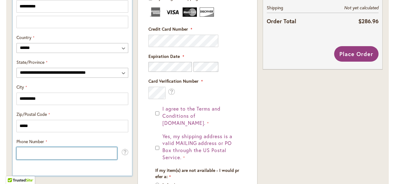
click at [23, 155] on input "Phone Number" at bounding box center [66, 153] width 101 height 12
click at [53, 155] on input "***" at bounding box center [66, 153] width 101 height 12
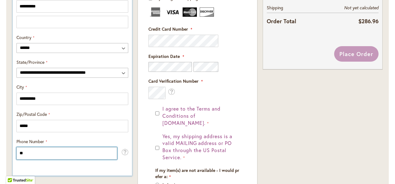
type input "*"
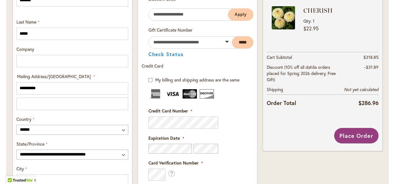
scroll to position [254, 0]
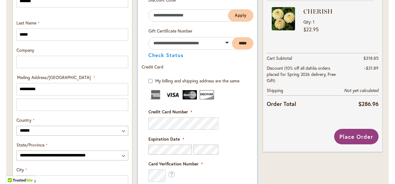
type input "**********"
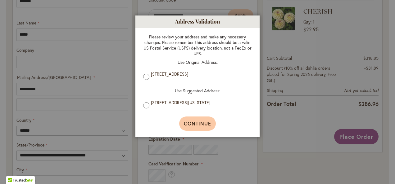
click at [192, 121] on span "Continue" at bounding box center [198, 123] width 28 height 7
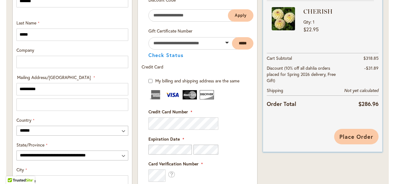
click at [350, 136] on span "Place Order" at bounding box center [356, 136] width 34 height 7
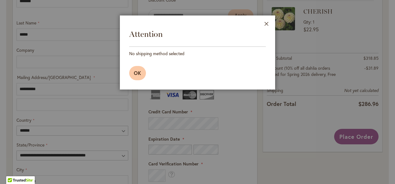
click at [144, 76] on button "OK" at bounding box center [137, 73] width 17 height 14
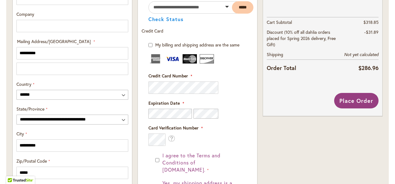
scroll to position [284, 0]
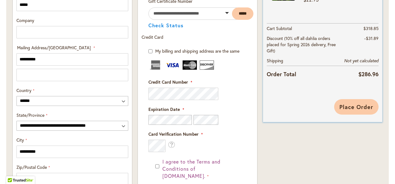
click at [351, 103] on span "Place Order" at bounding box center [356, 106] width 34 height 7
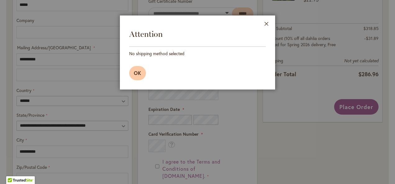
click at [137, 76] on button "OK" at bounding box center [137, 73] width 17 height 14
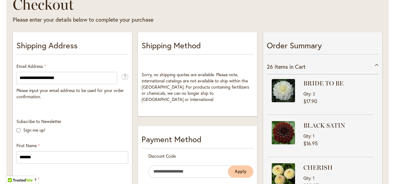
scroll to position [90, 0]
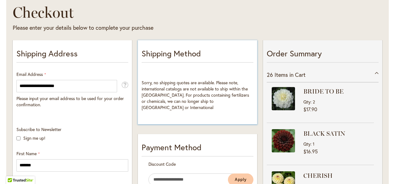
click at [189, 57] on p "Shipping Method" at bounding box center [197, 55] width 112 height 15
click at [198, 84] on span "Sorry, no shipping quotes are available. Please note, international catalogs ar…" at bounding box center [194, 95] width 107 height 31
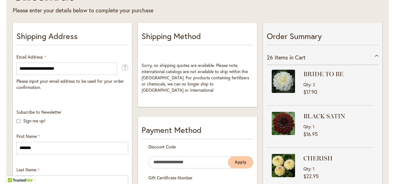
scroll to position [106, 0]
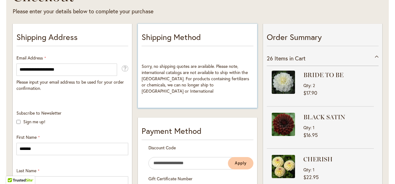
click at [173, 35] on p "Shipping Method" at bounding box center [197, 38] width 112 height 15
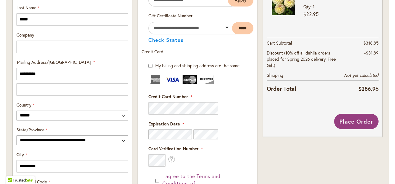
scroll to position [272, 0]
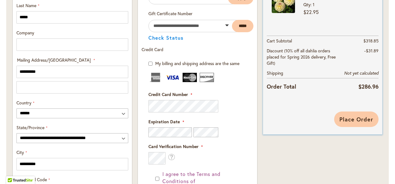
click at [356, 117] on span "Place Order" at bounding box center [356, 119] width 34 height 7
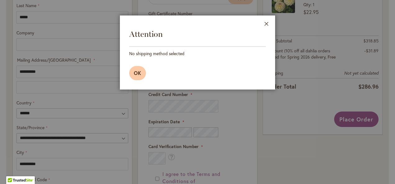
click at [139, 73] on span "OK" at bounding box center [137, 73] width 7 height 7
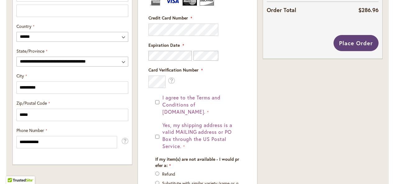
scroll to position [350, 0]
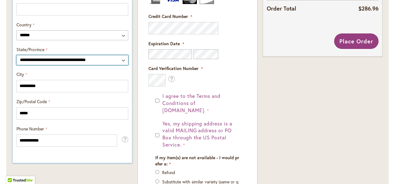
click at [124, 60] on select "**********" at bounding box center [72, 60] width 112 height 10
select select "**"
click at [16, 55] on select "**********" at bounding box center [72, 60] width 112 height 10
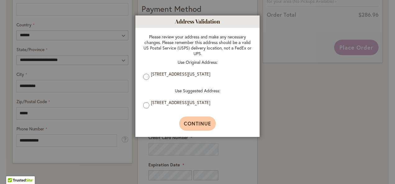
click at [199, 124] on span "Continue" at bounding box center [198, 123] width 28 height 7
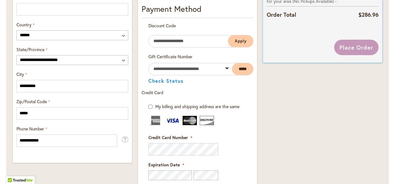
click at [362, 45] on div "Place Order" at bounding box center [323, 48] width 112 height 16
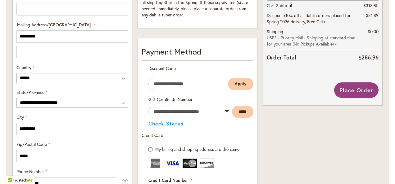
scroll to position [312, 0]
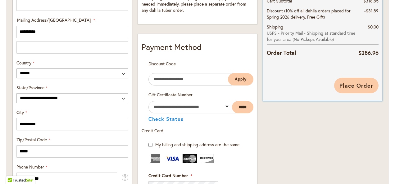
click at [357, 85] on span "Place Order" at bounding box center [356, 85] width 34 height 7
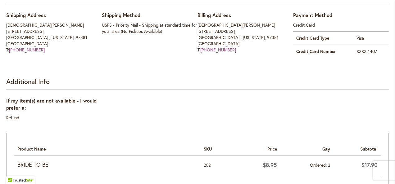
scroll to position [112, 0]
